Goal: Task Accomplishment & Management: Use online tool/utility

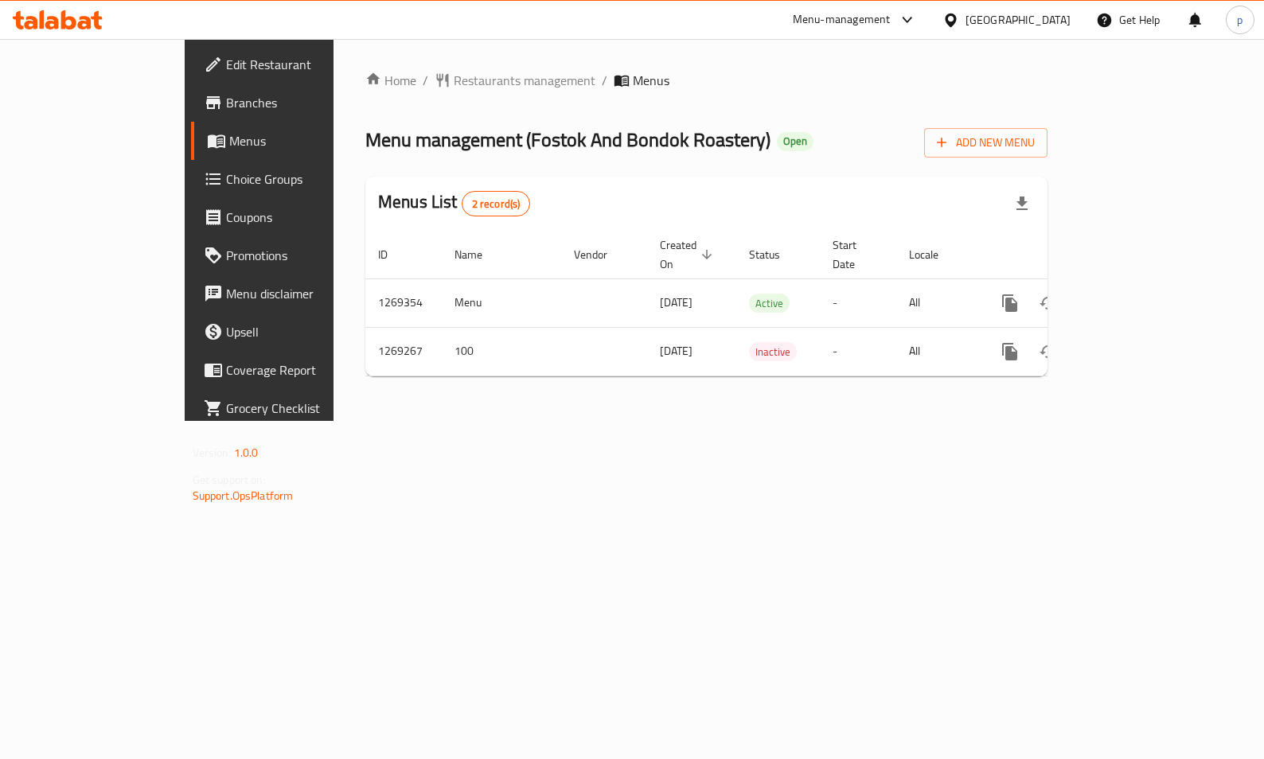
click at [226, 181] on span "Choice Groups" at bounding box center [304, 178] width 157 height 19
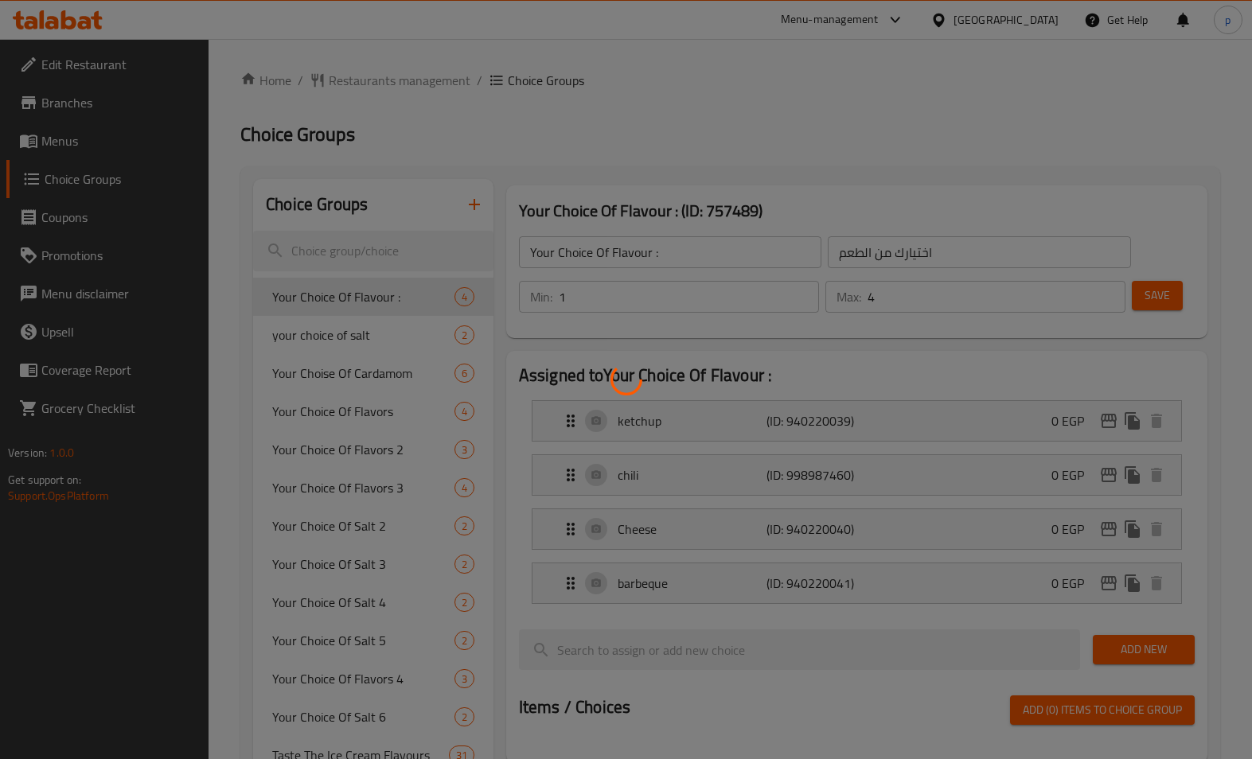
click at [129, 173] on div at bounding box center [626, 379] width 1252 height 759
click at [100, 142] on div at bounding box center [626, 379] width 1252 height 759
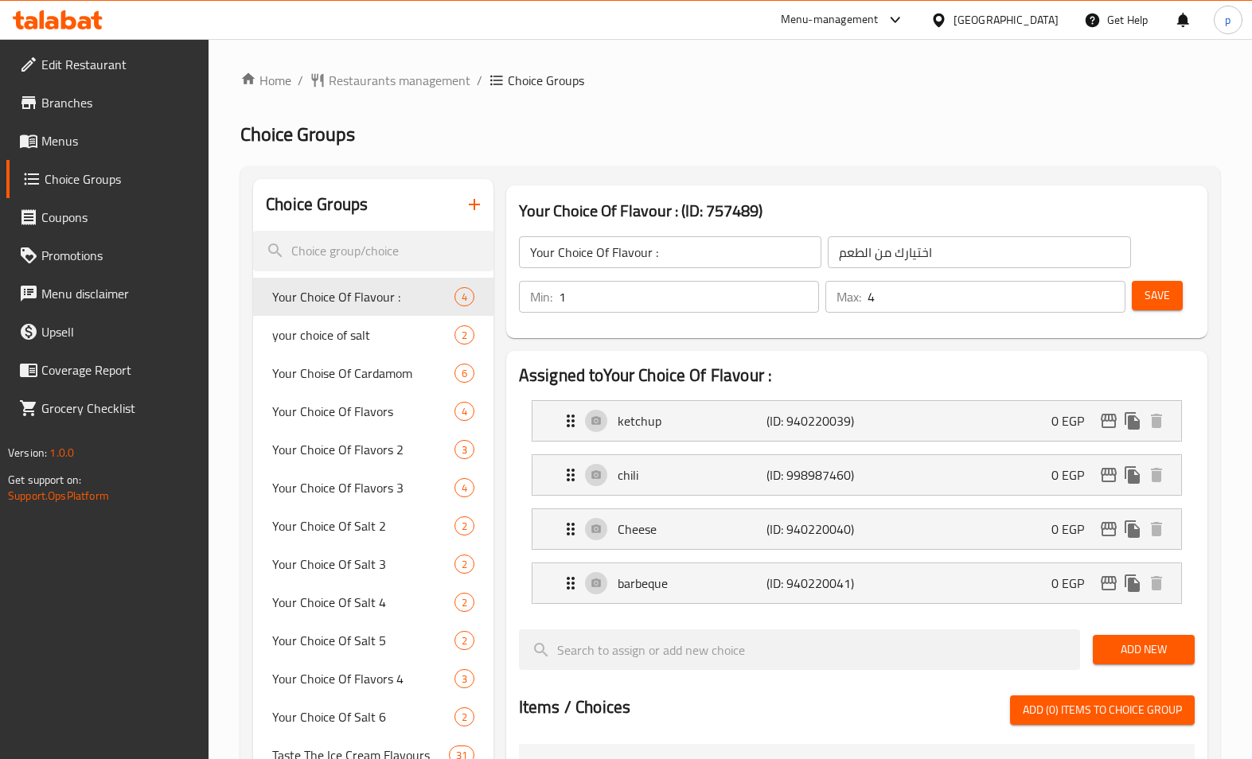
click at [115, 146] on span "Menus" at bounding box center [118, 140] width 155 height 19
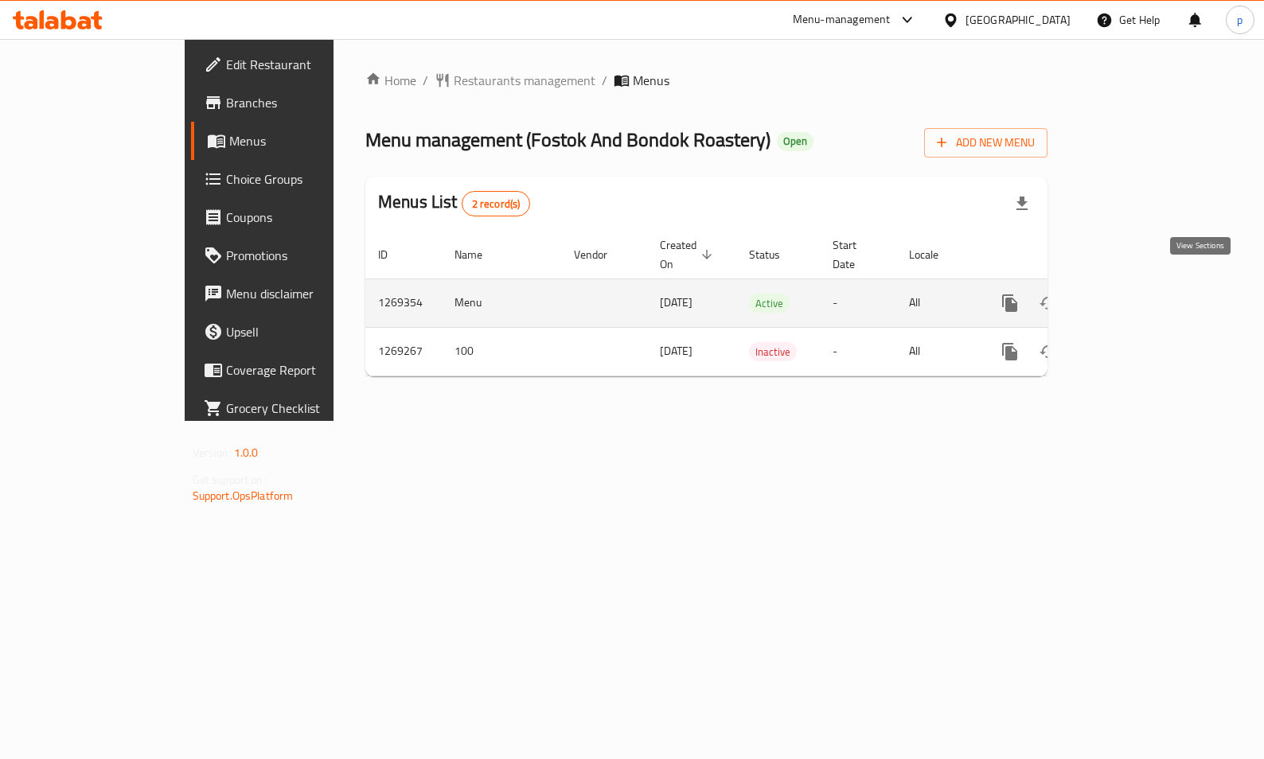
click at [1134, 294] on icon "enhanced table" at bounding box center [1124, 303] width 19 height 19
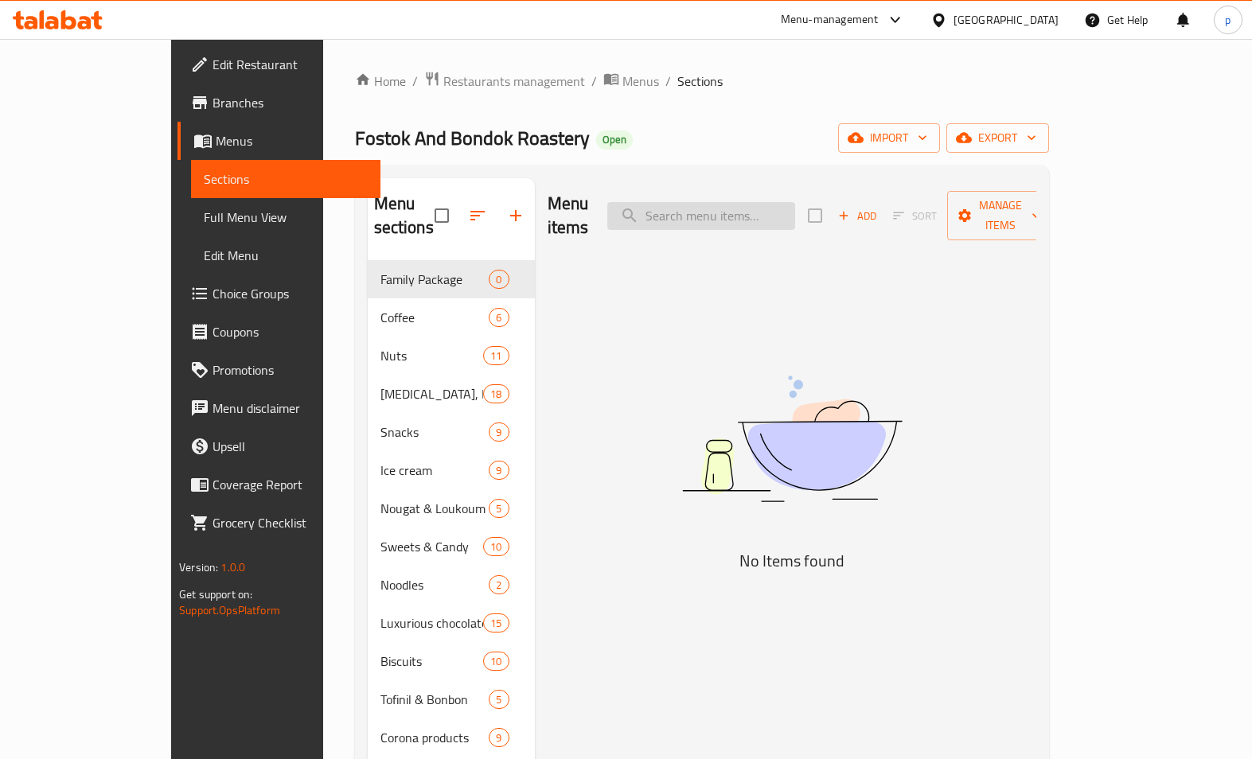
click at [719, 206] on input "search" at bounding box center [701, 216] width 188 height 28
paste input "Mixed Toffee"
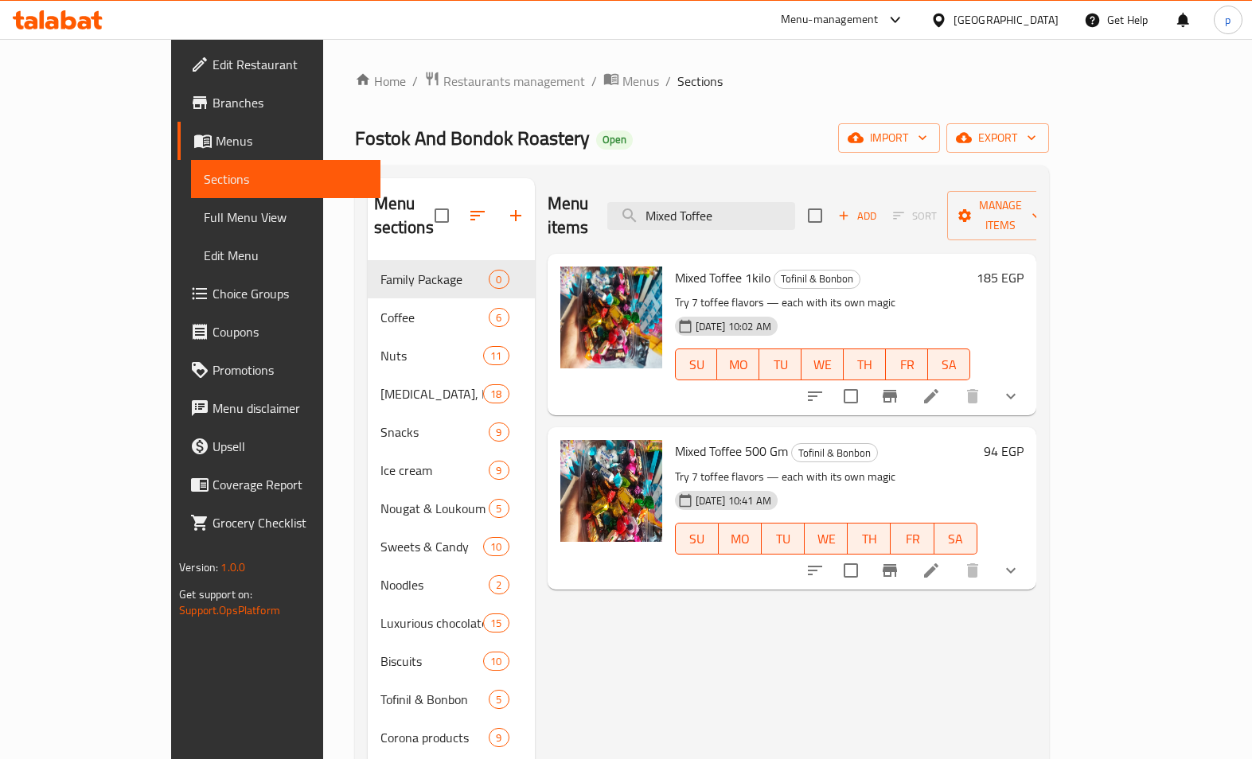
type input "Mixed Toffee"
